Goal: Information Seeking & Learning: Learn about a topic

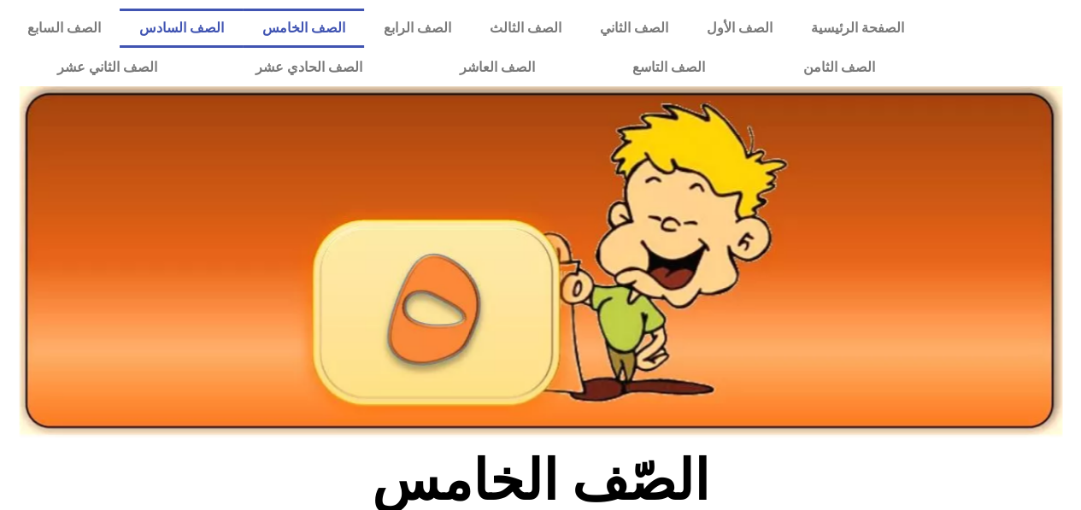
click at [243, 29] on link "الصف السادس" at bounding box center [181, 28] width 123 height 39
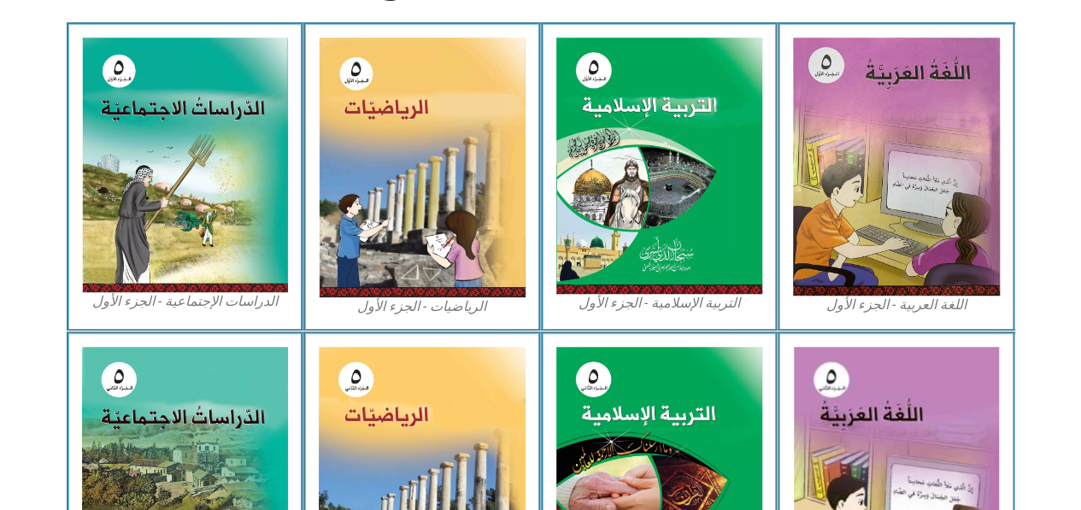
scroll to position [508, 0]
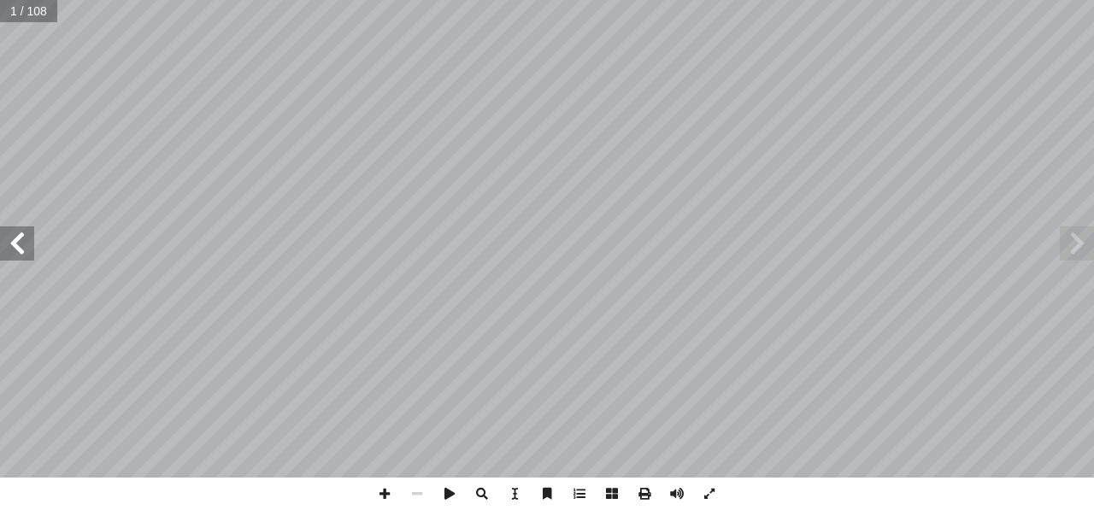
click at [22, 242] on span at bounding box center [17, 243] width 34 height 34
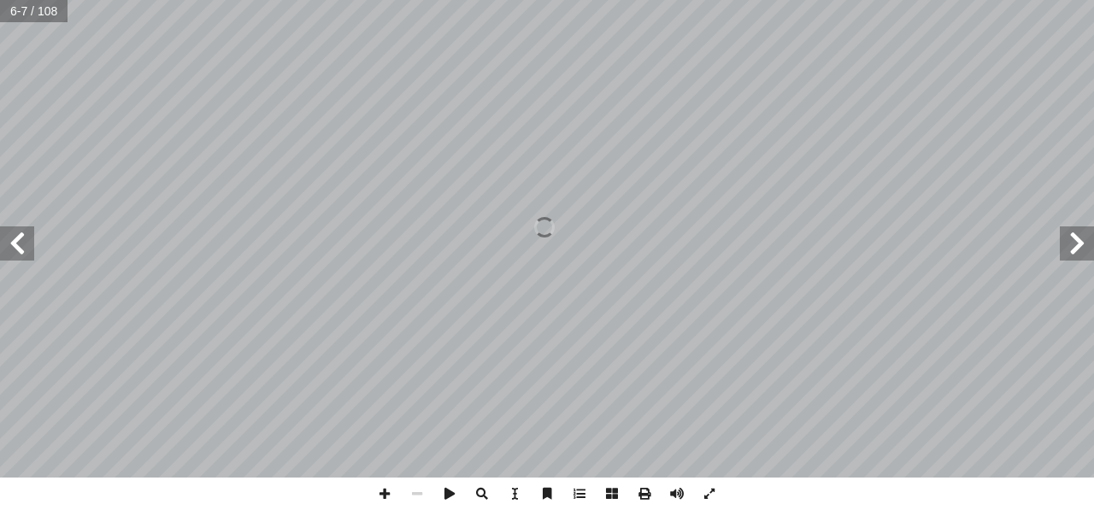
click at [22, 242] on span at bounding box center [17, 243] width 34 height 34
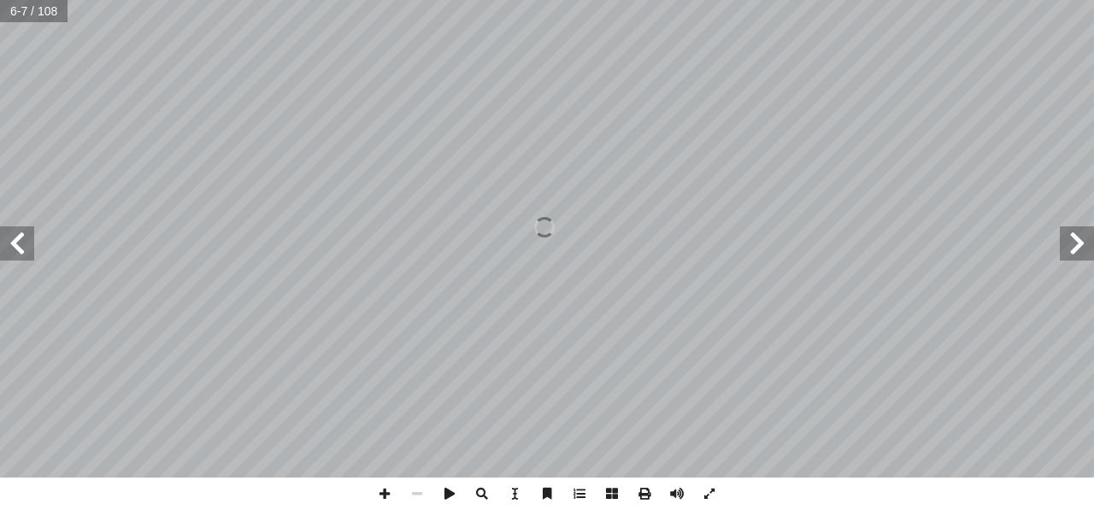
click at [22, 242] on span at bounding box center [17, 243] width 34 height 34
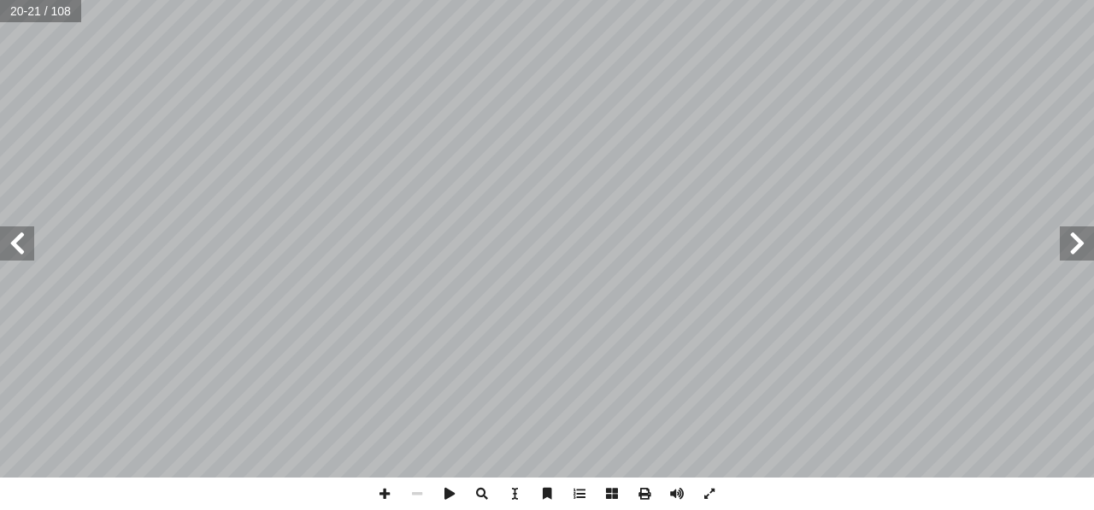
click at [22, 236] on span at bounding box center [17, 243] width 34 height 34
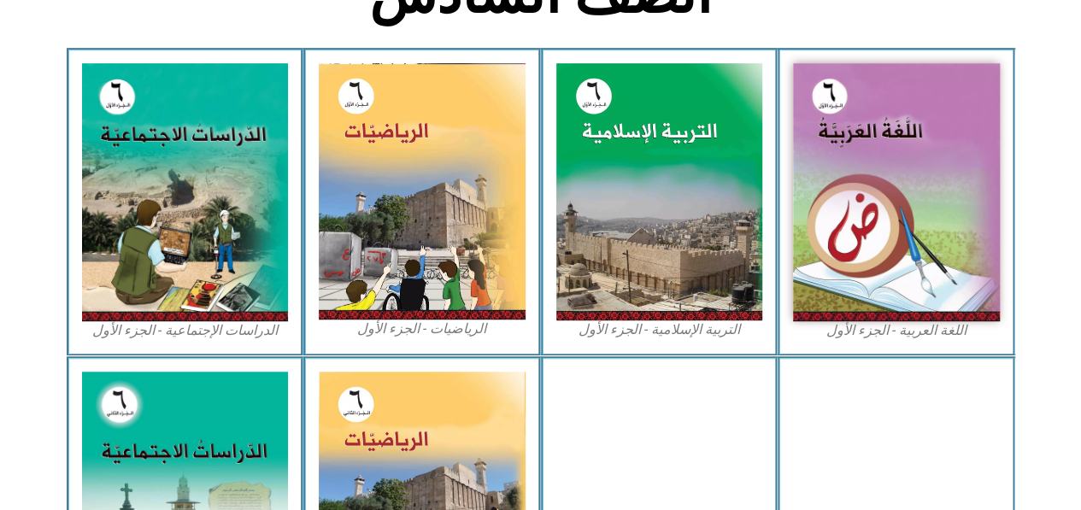
scroll to position [543, 0]
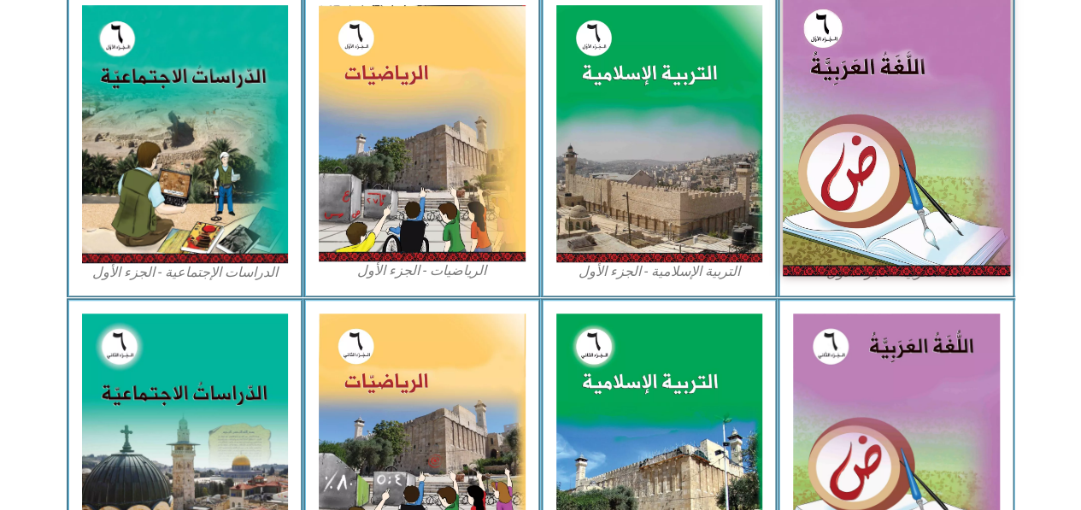
click at [826, 191] on img at bounding box center [896, 134] width 227 height 284
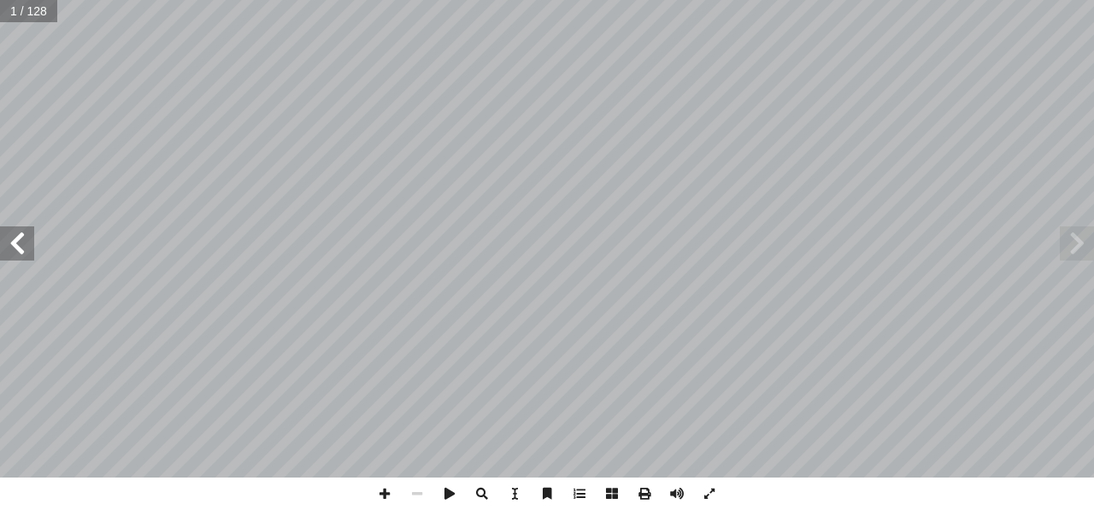
click at [24, 247] on span at bounding box center [17, 243] width 34 height 34
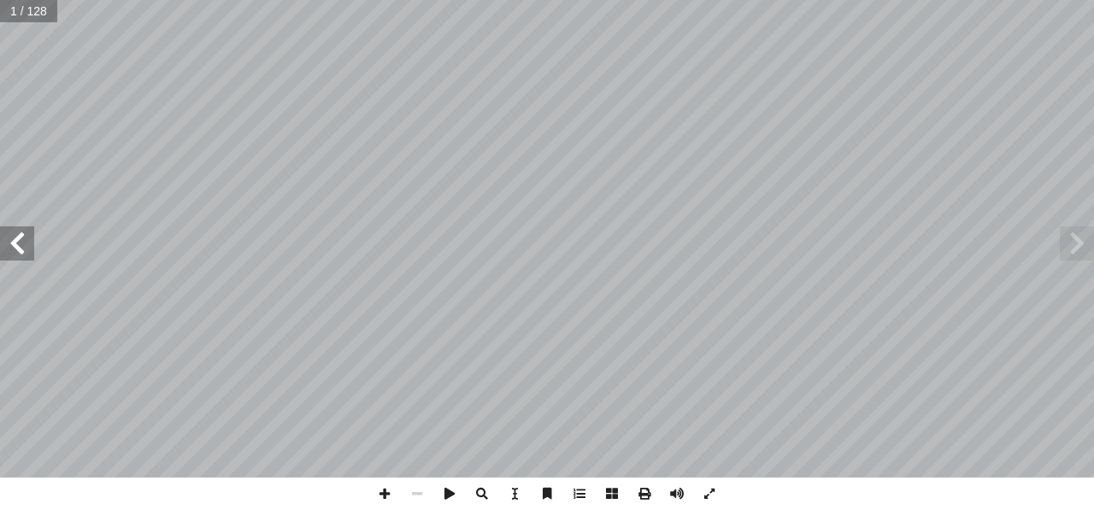
click at [24, 247] on span at bounding box center [17, 243] width 34 height 34
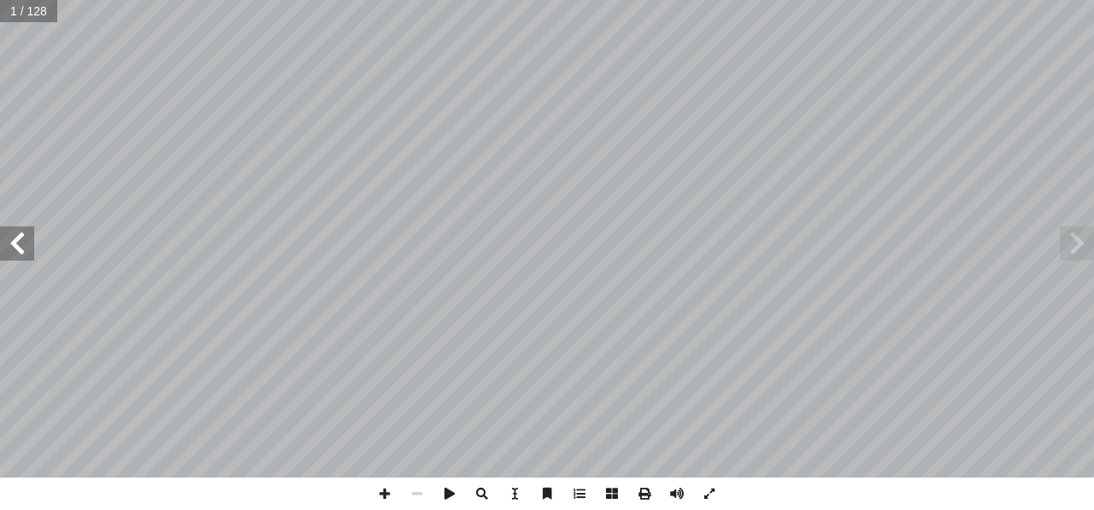
click at [24, 247] on span at bounding box center [17, 243] width 34 height 34
click at [27, 259] on span at bounding box center [17, 243] width 34 height 34
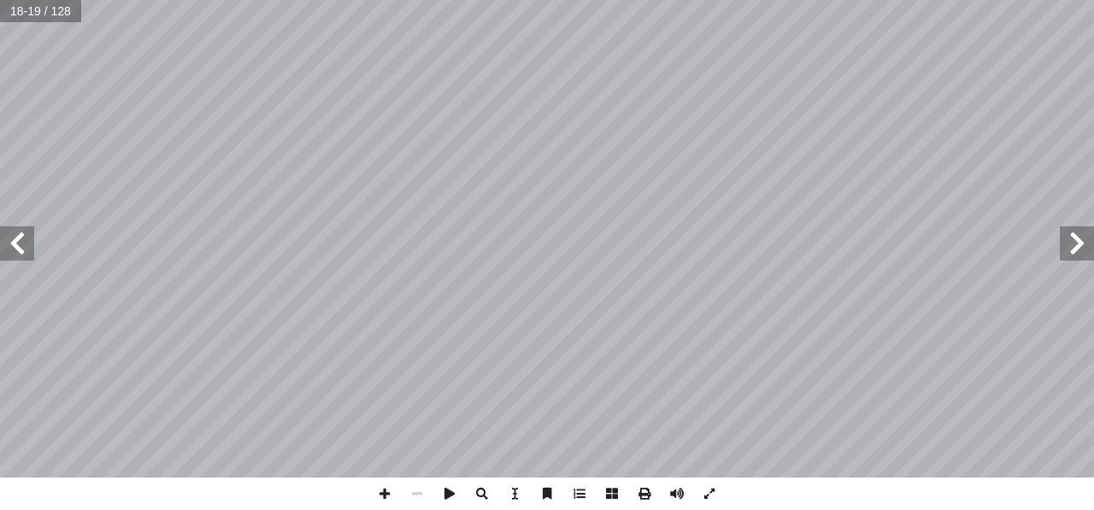
click at [27, 259] on span at bounding box center [17, 243] width 34 height 34
click at [1068, 256] on span at bounding box center [1077, 243] width 34 height 34
